Goal: Information Seeking & Learning: Learn about a topic

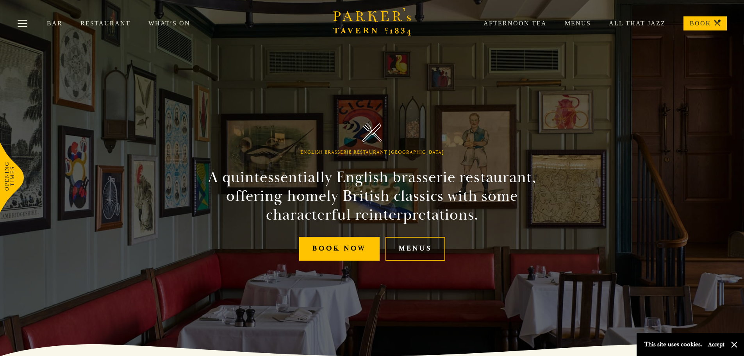
click at [417, 250] on link "Menus" at bounding box center [416, 249] width 60 height 24
click at [51, 23] on link "Bar" at bounding box center [64, 24] width 34 height 8
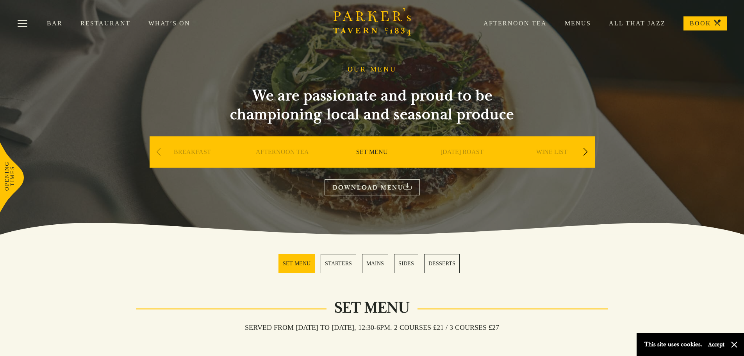
click at [187, 155] on link "BREAKFAST" at bounding box center [192, 163] width 37 height 31
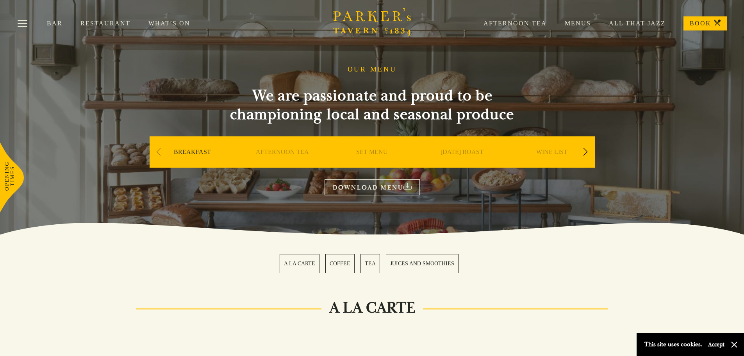
click at [287, 153] on link "AFTERNOON TEA" at bounding box center [282, 163] width 53 height 31
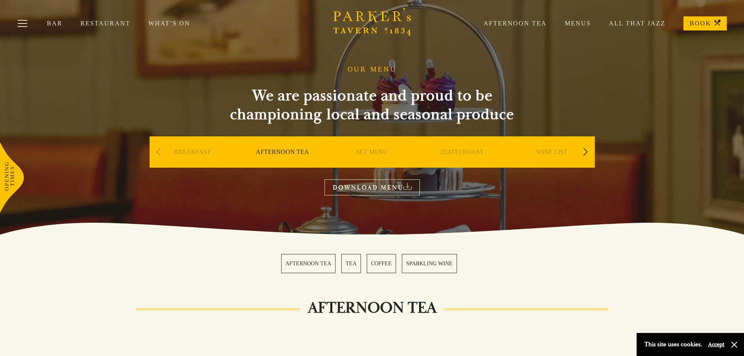
click at [467, 149] on link "[DATE] ROAST" at bounding box center [462, 163] width 43 height 31
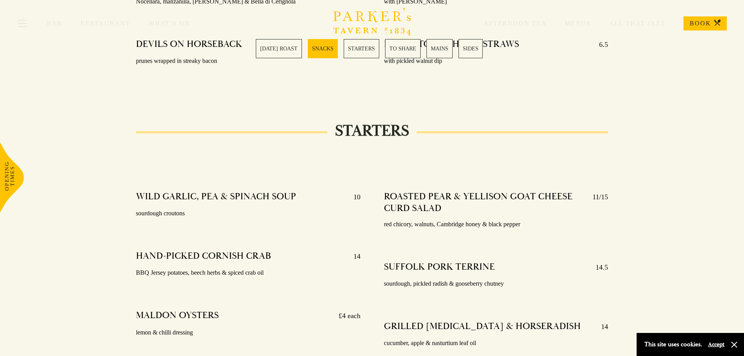
scroll to position [664, 0]
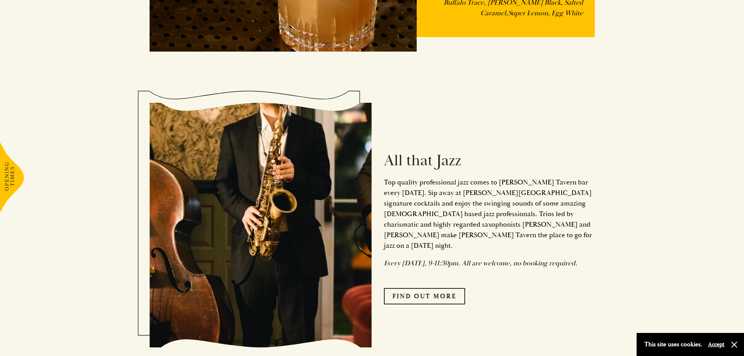
scroll to position [1055, 0]
